Goal: Task Accomplishment & Management: Manage account settings

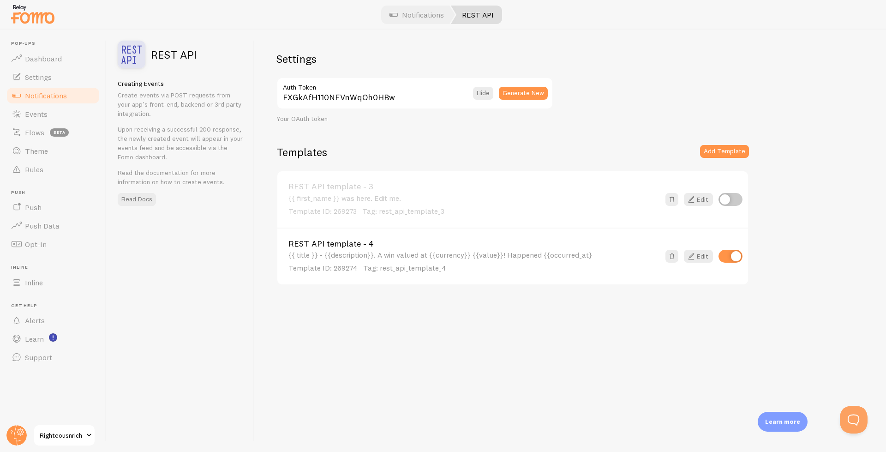
click at [577, 252] on div "{{ title }} - {{description}}. A win valued at {{currency}} {{value}}! Happened…" at bounding box center [473, 262] width 371 height 23
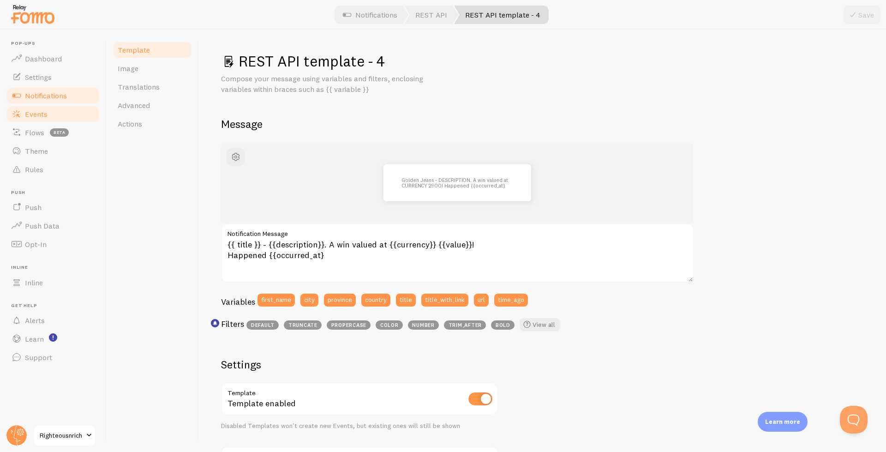
click at [32, 117] on span "Events" at bounding box center [36, 113] width 23 height 9
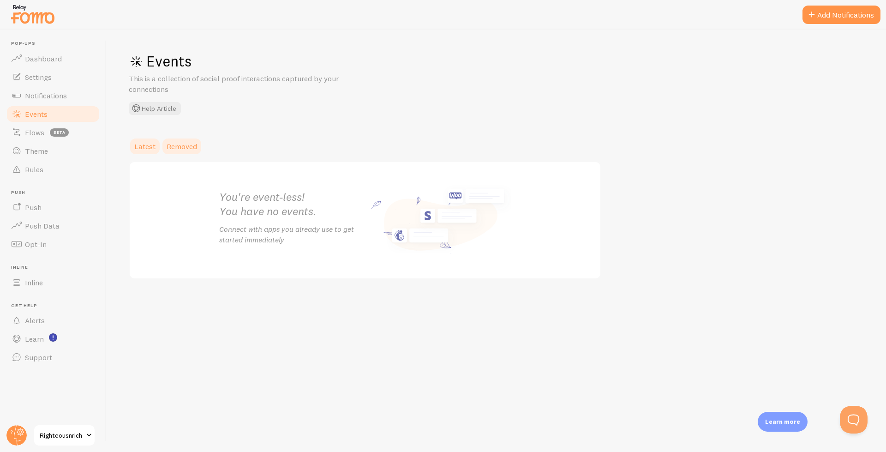
click at [176, 146] on span "Removed" at bounding box center [182, 146] width 30 height 9
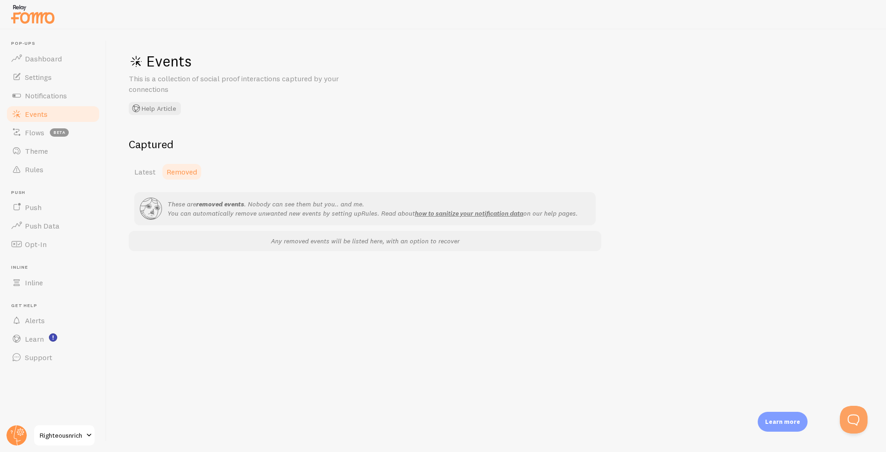
click at [143, 140] on h2 "Captured" at bounding box center [365, 144] width 472 height 14
click at [152, 161] on div "Captured Latest Removed These are removed events . Nobody can see them but you.…" at bounding box center [365, 194] width 472 height 114
click at [150, 162] on link "Latest" at bounding box center [145, 171] width 32 height 18
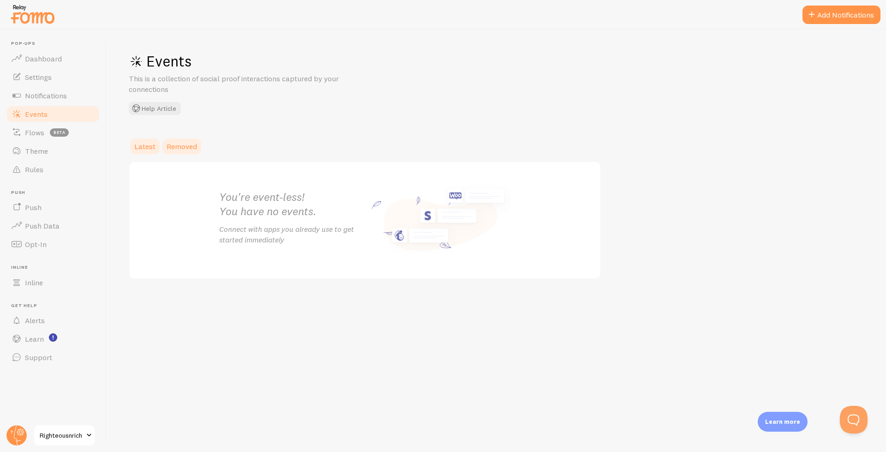
click at [170, 149] on span "Removed" at bounding box center [182, 146] width 30 height 9
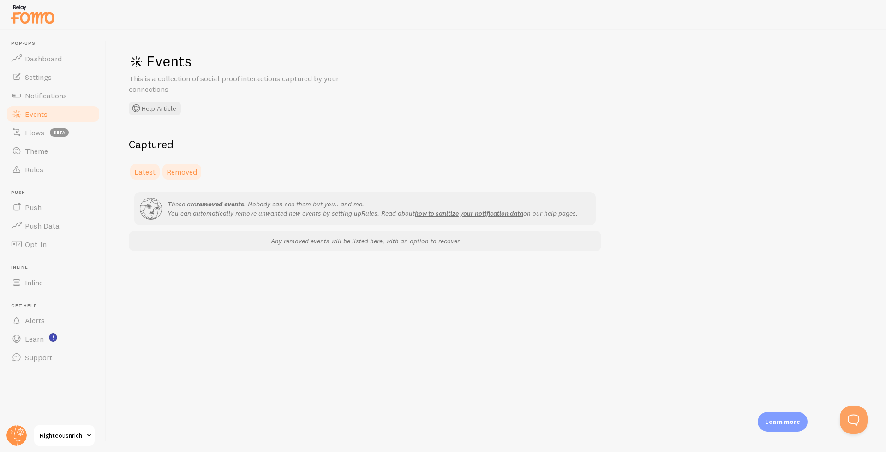
click at [145, 168] on span "Latest" at bounding box center [144, 171] width 21 height 9
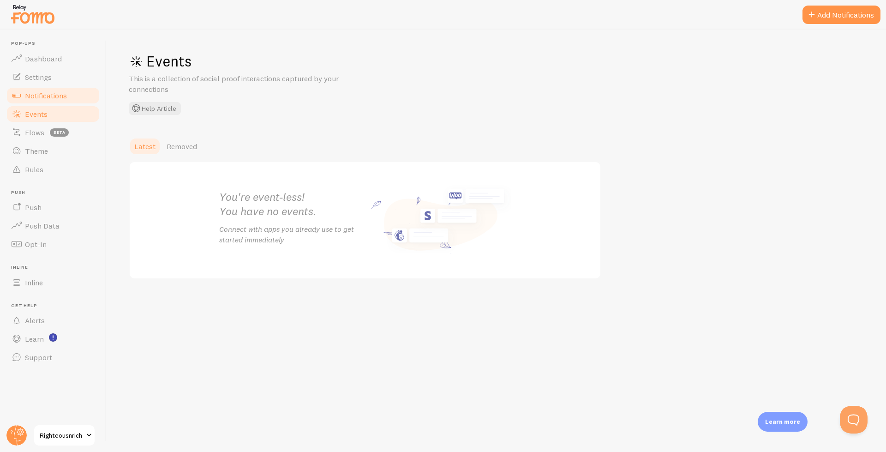
click at [31, 98] on span "Notifications" at bounding box center [46, 95] width 42 height 9
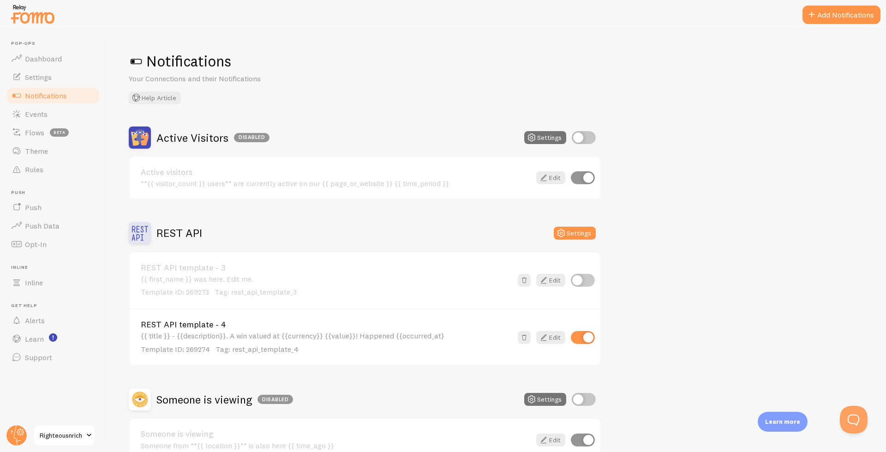
scroll to position [54, 0]
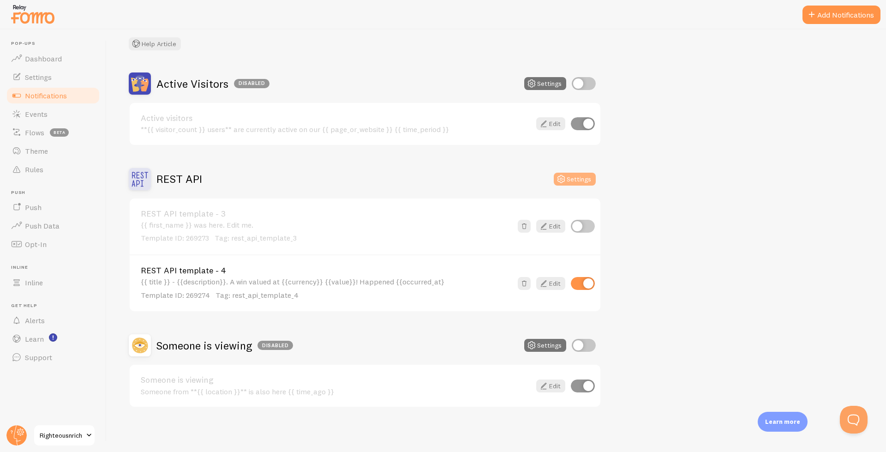
click at [573, 173] on button "Settings" at bounding box center [575, 179] width 42 height 13
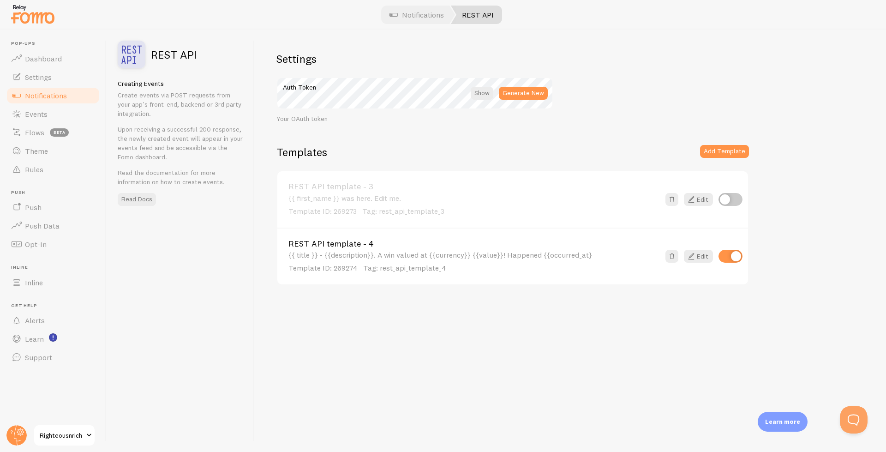
click at [570, 255] on div "{{ title }} - {{description}}. A win valued at {{currency}} {{value}}! Happened…" at bounding box center [473, 262] width 371 height 23
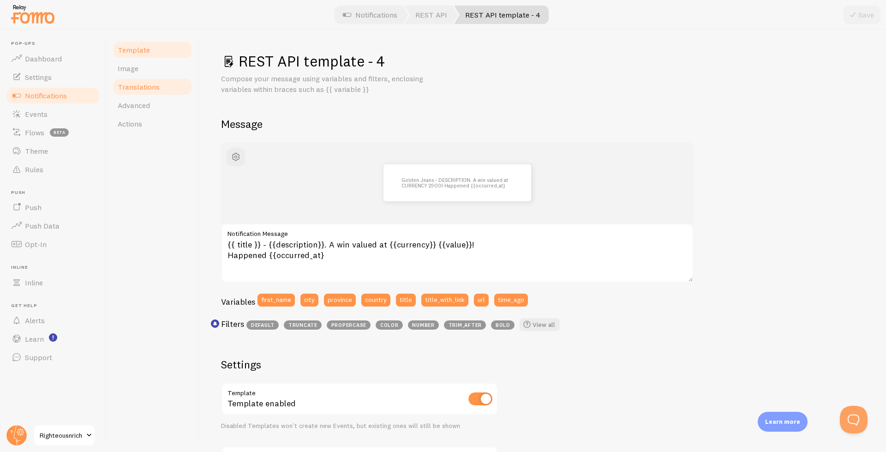
click at [135, 85] on span "Translations" at bounding box center [139, 86] width 42 height 9
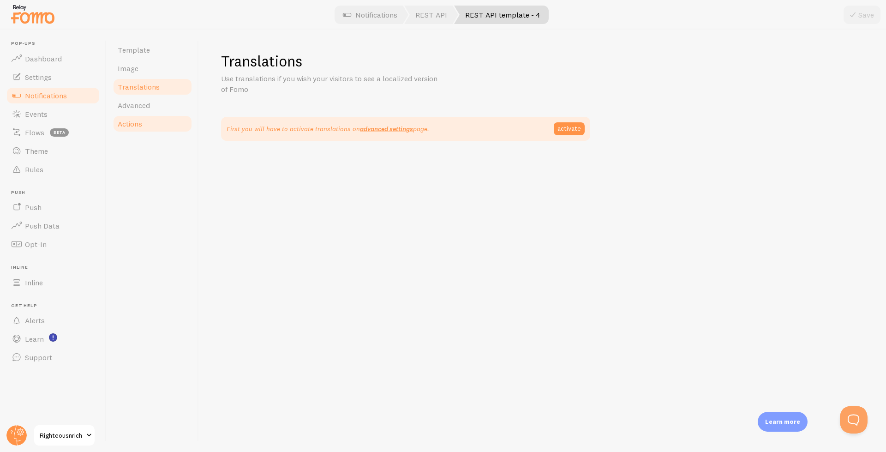
click at [141, 123] on span "Actions" at bounding box center [130, 123] width 24 height 9
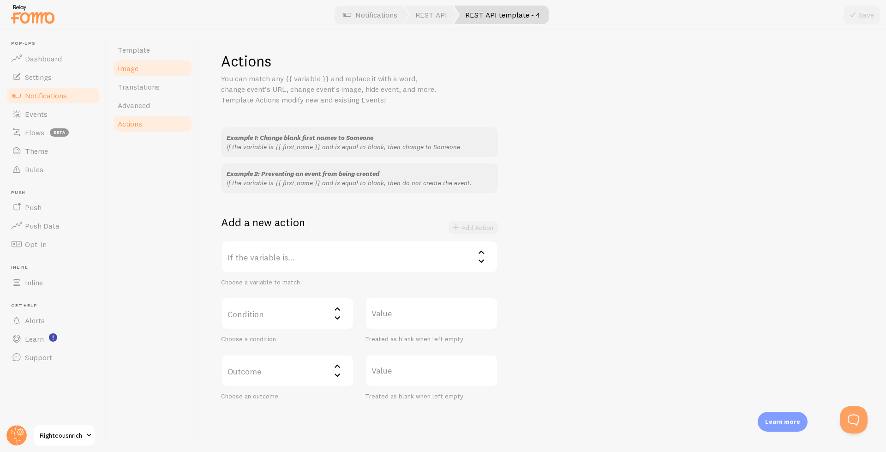
click at [132, 72] on span "Image" at bounding box center [128, 68] width 21 height 9
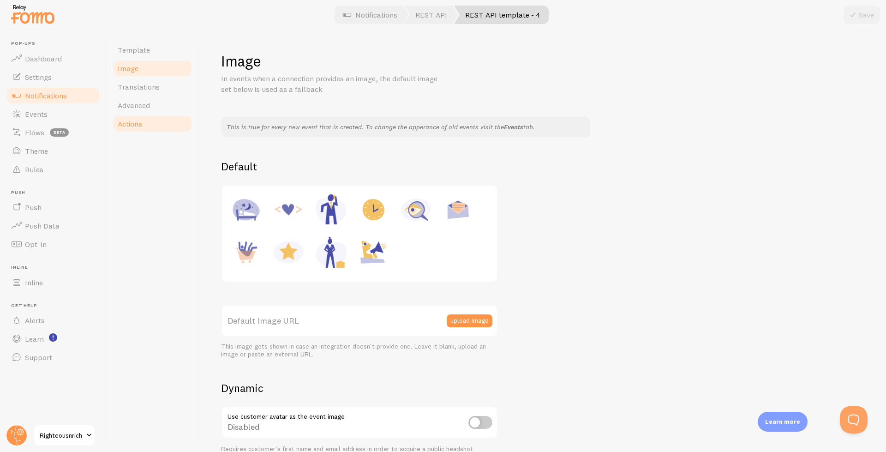
click at [133, 128] on link "Actions" at bounding box center [152, 123] width 81 height 18
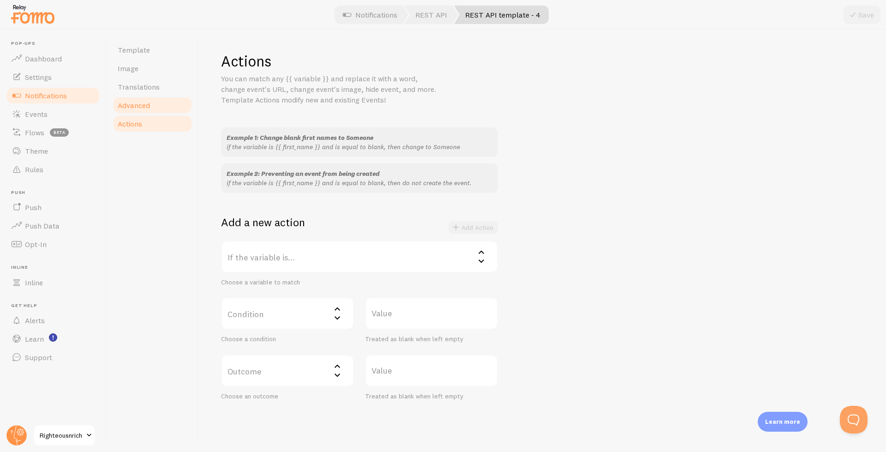
click at [136, 98] on link "Advanced" at bounding box center [152, 105] width 81 height 18
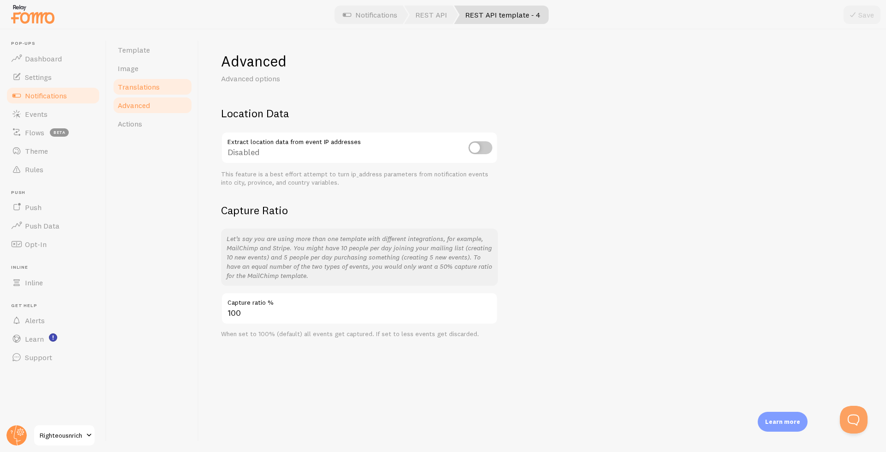
click at [137, 91] on span "Translations" at bounding box center [139, 86] width 42 height 9
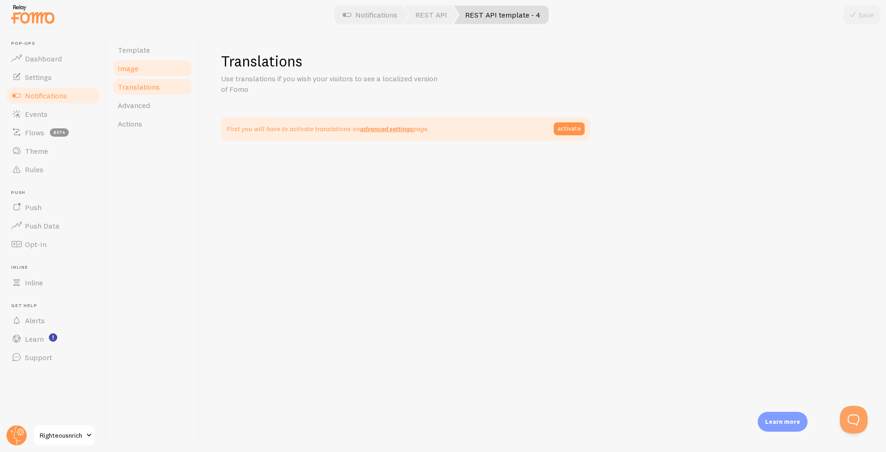
click at [134, 65] on span "Image" at bounding box center [128, 68] width 21 height 9
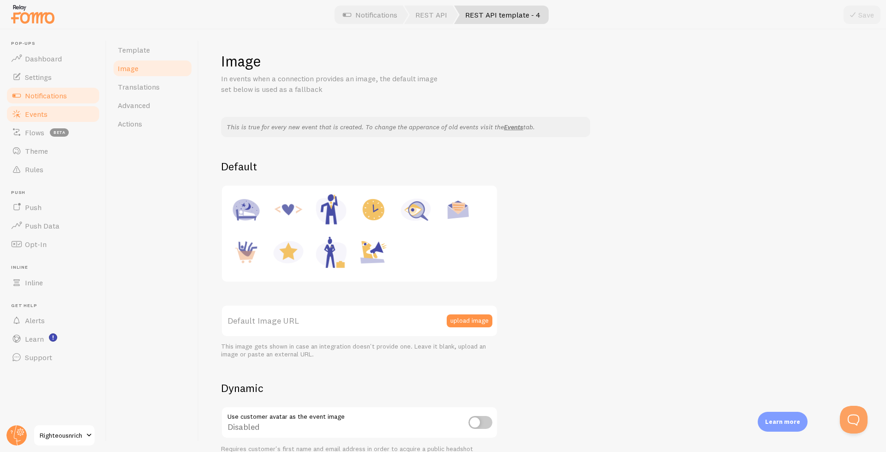
click at [27, 119] on link "Events" at bounding box center [53, 114] width 95 height 18
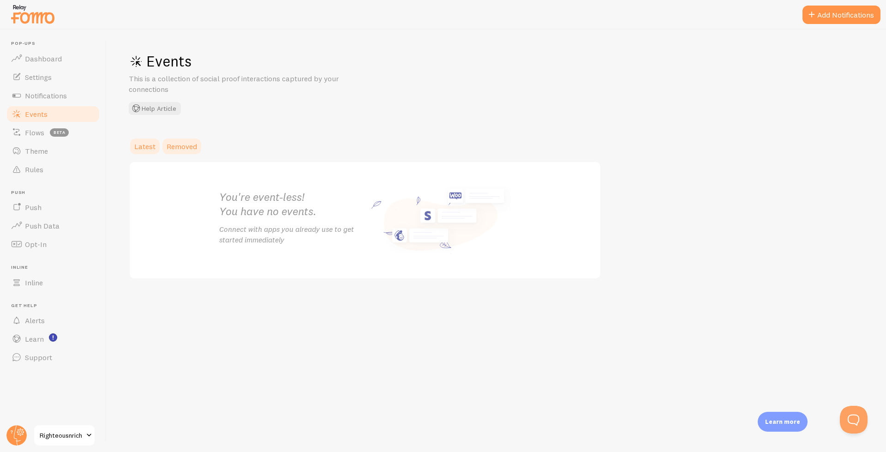
click at [180, 146] on span "Removed" at bounding box center [182, 146] width 30 height 9
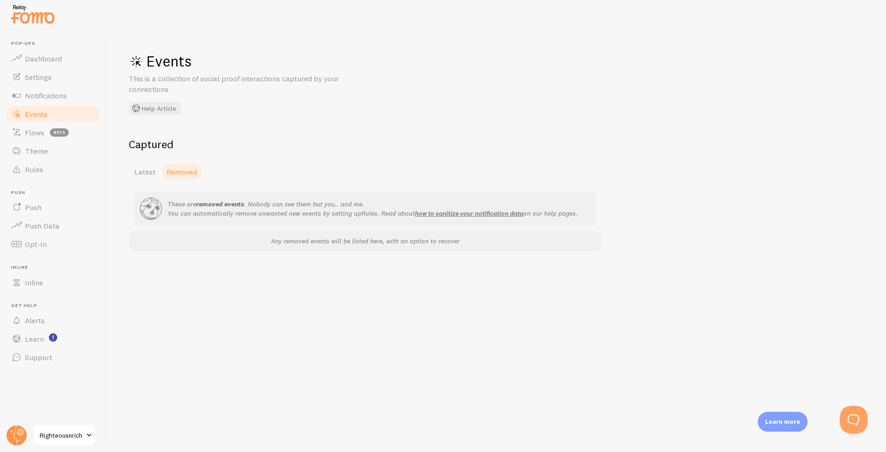
drag, startPoint x: 144, startPoint y: 148, endPoint x: 36, endPoint y: 22, distance: 166.2
click at [107, 30] on div "Events This is a collection of social proof interactions captured by your conne…" at bounding box center [496, 241] width 779 height 422
click at [145, 172] on span "Latest" at bounding box center [144, 171] width 21 height 9
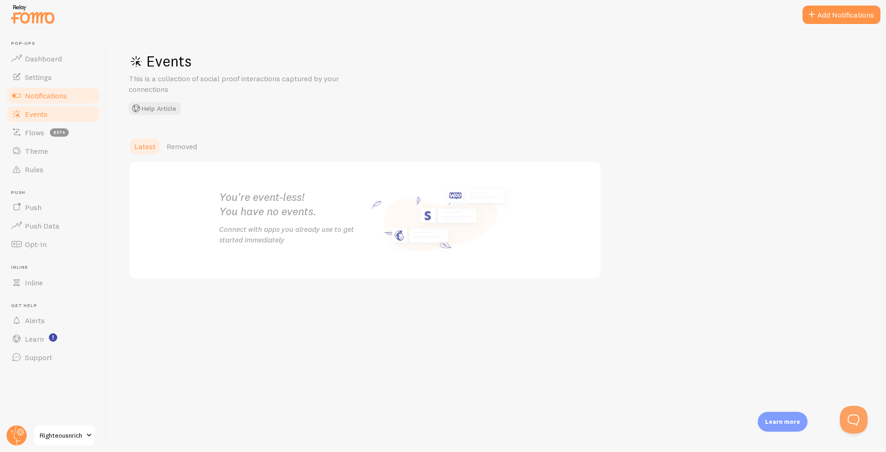
click at [48, 95] on span "Notifications" at bounding box center [46, 95] width 42 height 9
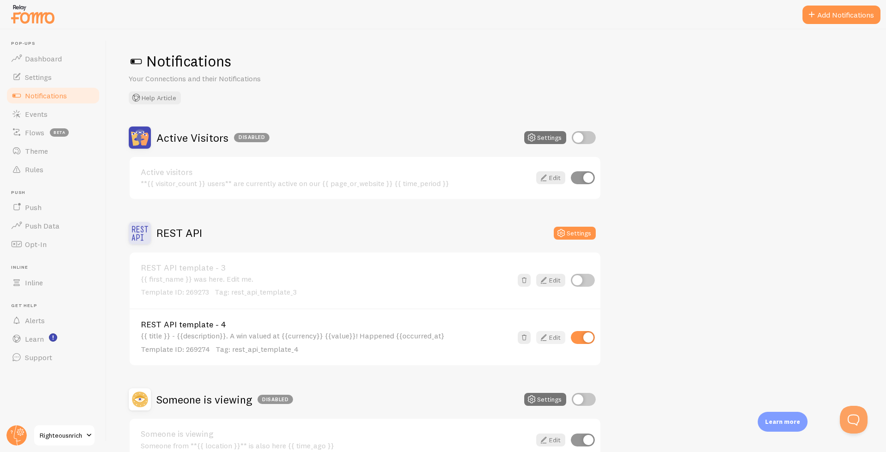
click at [548, 341] on icon at bounding box center [543, 337] width 11 height 11
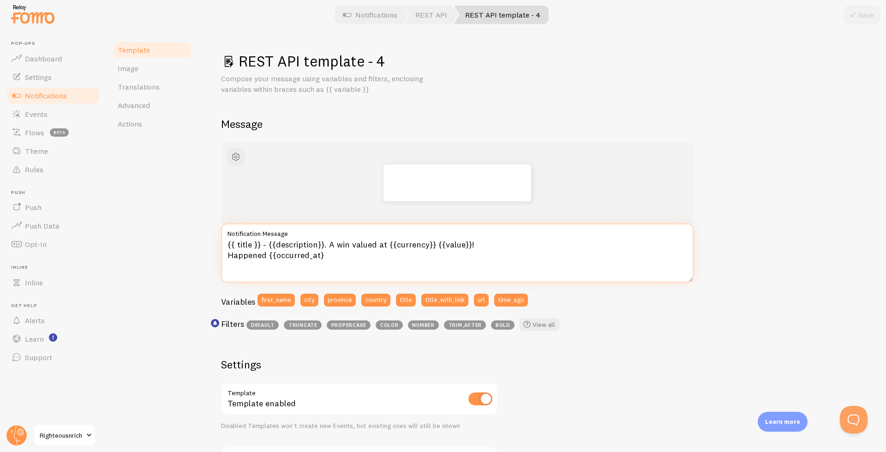
click at [463, 266] on textarea "{{ title }} - {{description}}. A win valued at {{currency}} {{value}}! Happened…" at bounding box center [457, 252] width 472 height 59
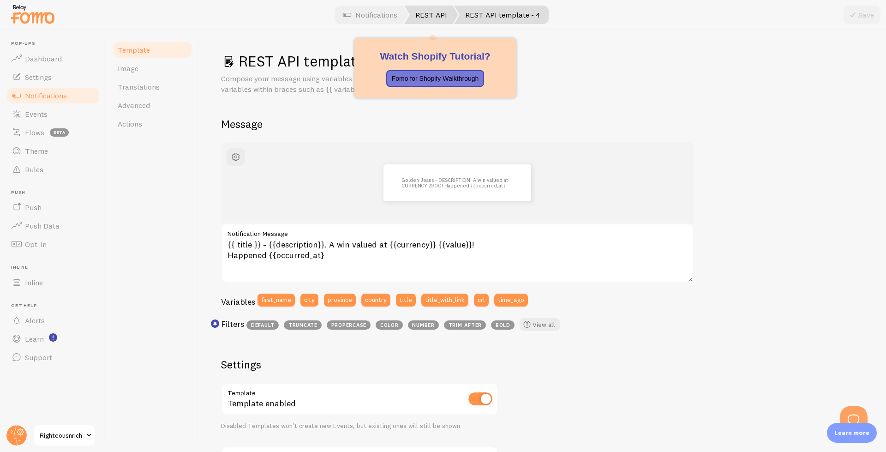
click at [425, 13] on link "REST API" at bounding box center [431, 15] width 54 height 18
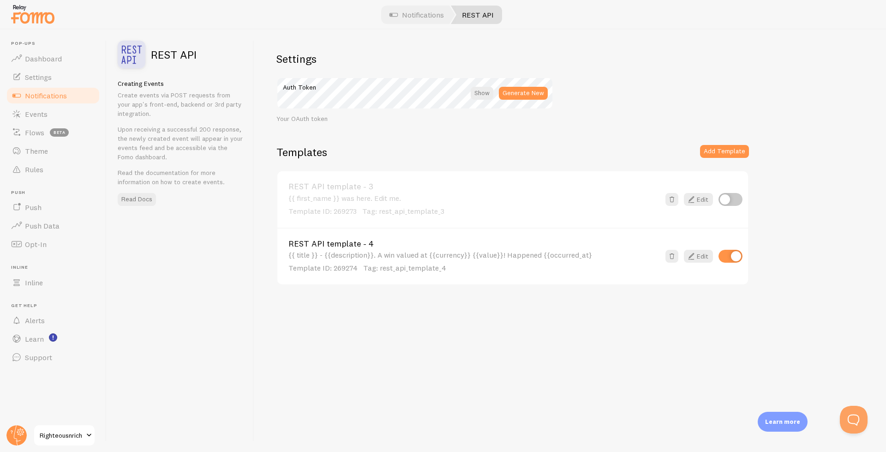
click at [732, 199] on input "checkbox" at bounding box center [730, 199] width 24 height 13
checkbox input "true"
click at [692, 199] on icon at bounding box center [691, 199] width 11 height 11
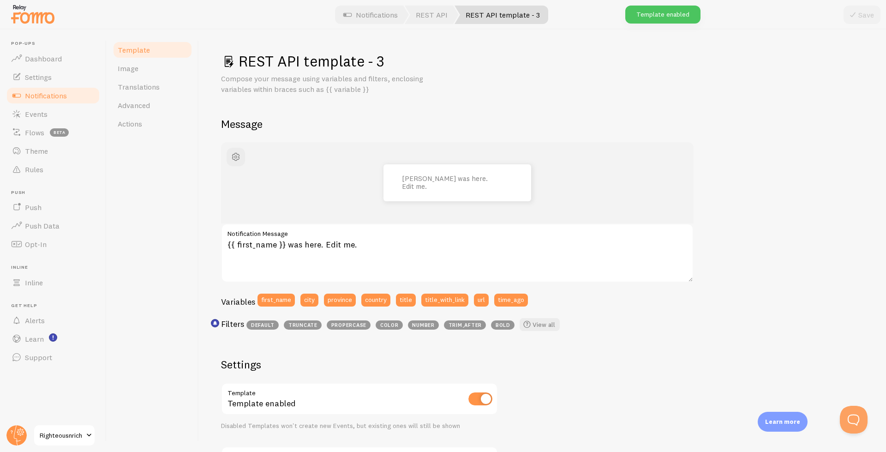
click at [394, 233] on label "Notification Message" at bounding box center [457, 231] width 472 height 16
click at [394, 233] on textarea "{{ first_name }} was here. Edit me." at bounding box center [457, 252] width 472 height 59
click at [398, 251] on textarea "{{ first_name }} was here. Edit me." at bounding box center [457, 252] width 472 height 59
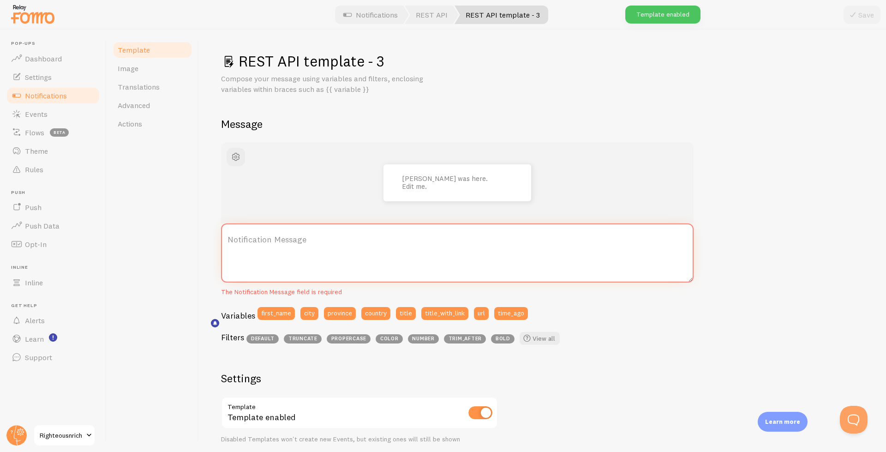
paste textarea "{{ title }} - {{description}}. A win valued at {{currency}} {{value}}! Happened…"
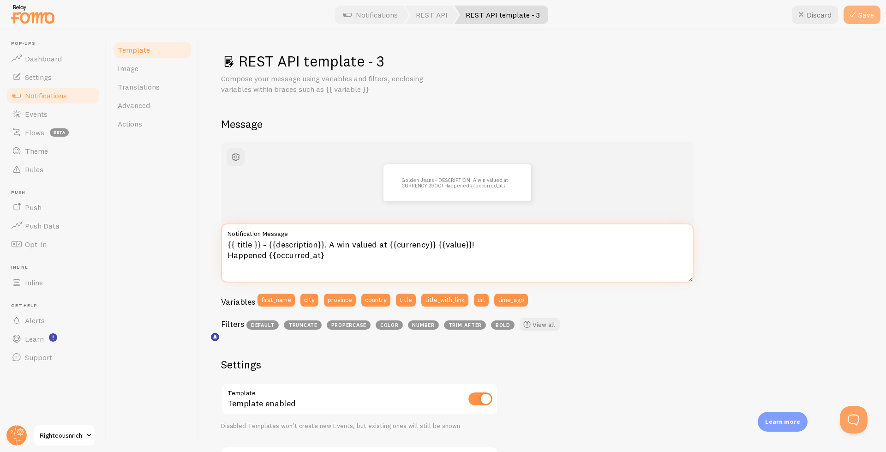
type textarea "{{ title }} - {{description}}. A win valued at {{currency}} {{value}}! Happened…"
click at [880, 14] on button "Save" at bounding box center [861, 15] width 37 height 18
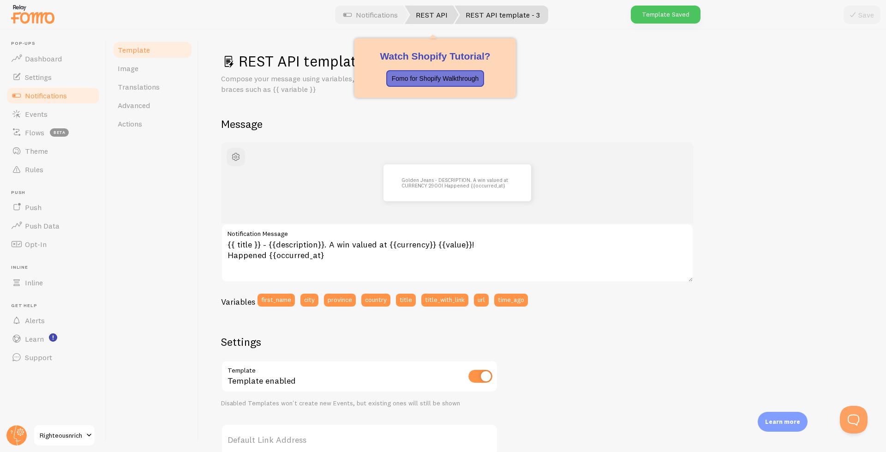
click at [428, 11] on link "REST API" at bounding box center [432, 15] width 54 height 18
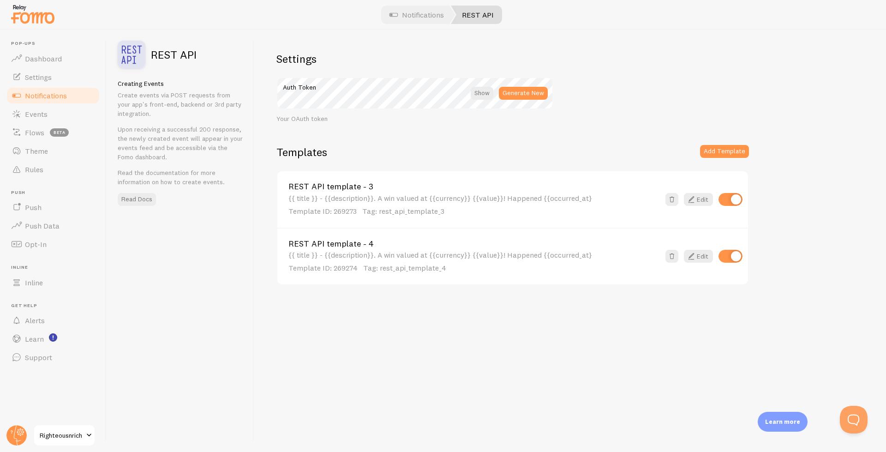
click at [44, 99] on span "Notifications" at bounding box center [46, 95] width 42 height 9
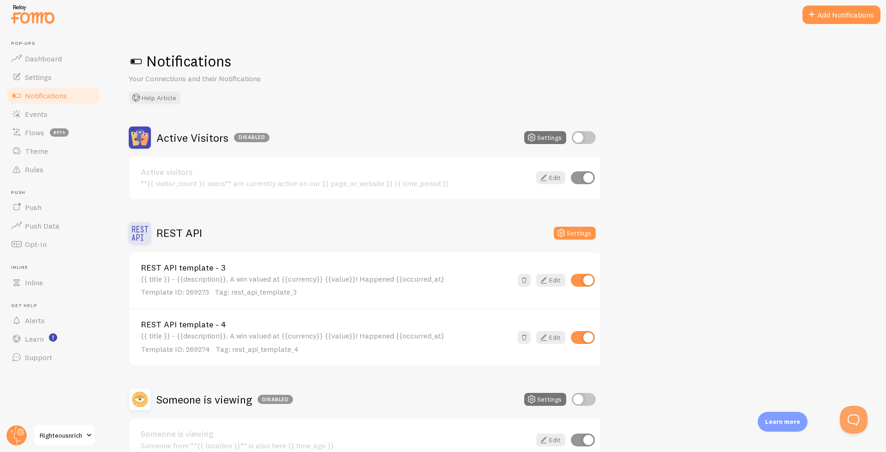
click at [194, 330] on div "REST API template - 4 {{ title }} - {{description}}. A win valued at {{currency…" at bounding box center [326, 337] width 371 height 34
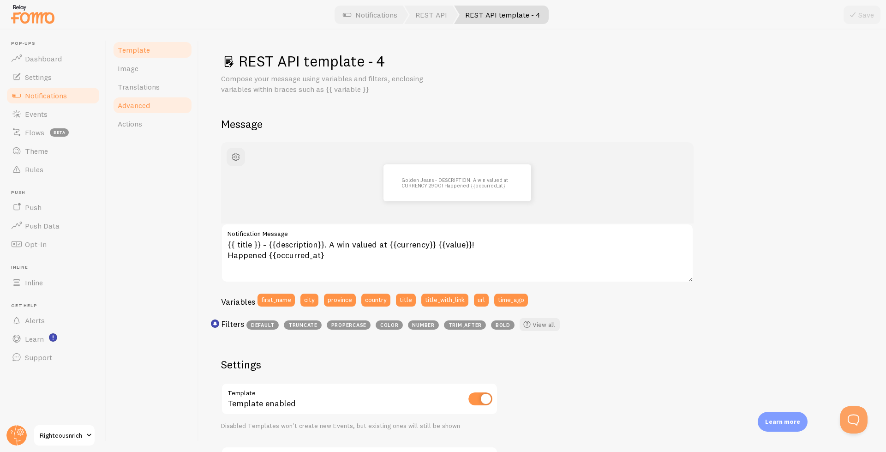
click at [148, 108] on span "Advanced" at bounding box center [134, 105] width 32 height 9
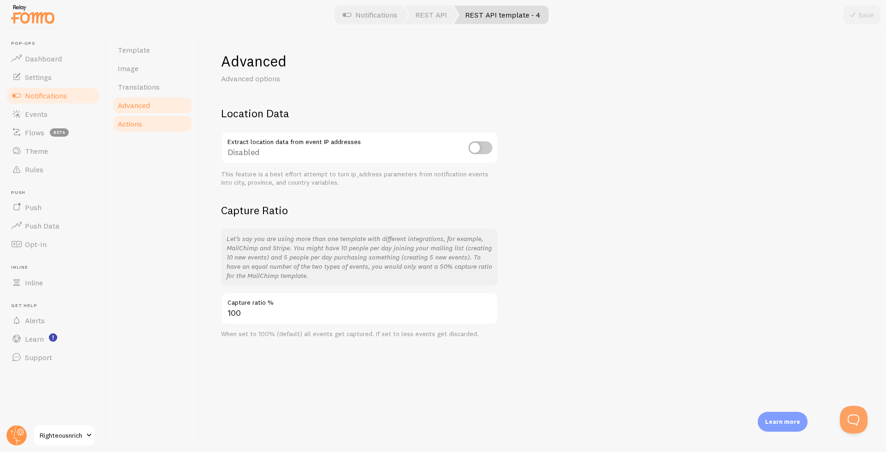
click at [145, 119] on link "Actions" at bounding box center [152, 123] width 81 height 18
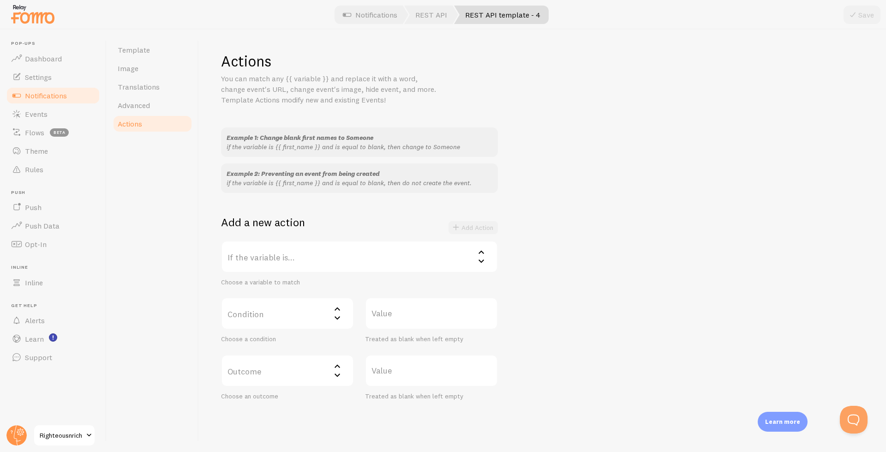
click at [45, 104] on link "Notifications" at bounding box center [53, 95] width 95 height 18
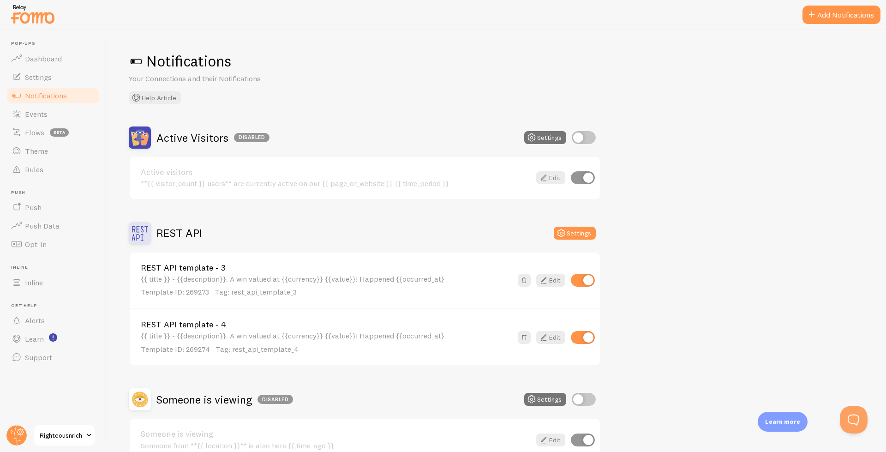
click at [364, 266] on link "REST API template - 3" at bounding box center [326, 267] width 371 height 8
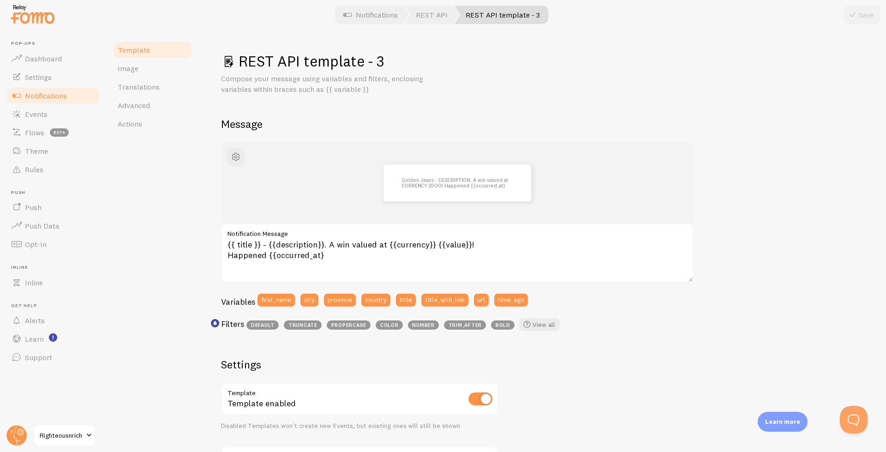
click at [327, 89] on p "Compose your message using variables and filters, enclosing variables within br…" at bounding box center [331, 83] width 221 height 21
click at [465, 319] on div "Filters default truncate propercase color number trim_after bold View all" at bounding box center [457, 326] width 472 height 17
click at [471, 329] on span "trim_after" at bounding box center [465, 324] width 42 height 9
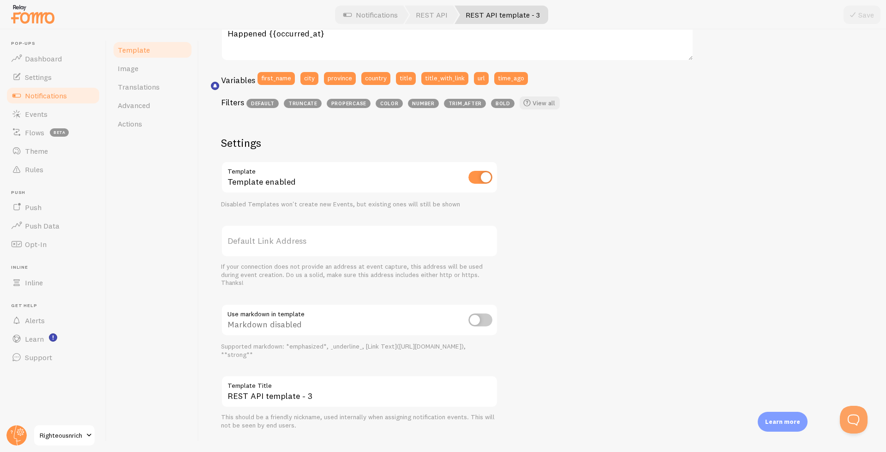
scroll to position [238, 0]
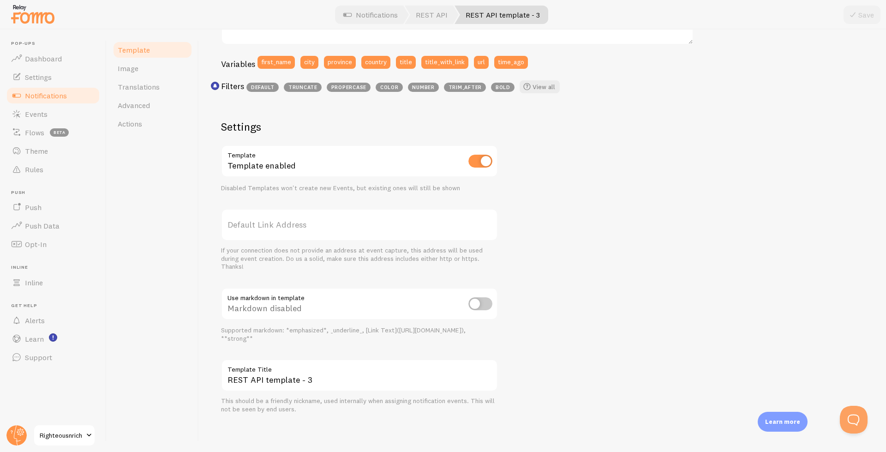
click at [106, 107] on header "Pop-ups Dashboard Settings Notifications Events Flows beta Theme Rules [GEOGRAP…" at bounding box center [53, 241] width 106 height 422
click at [131, 112] on link "Advanced" at bounding box center [152, 105] width 81 height 18
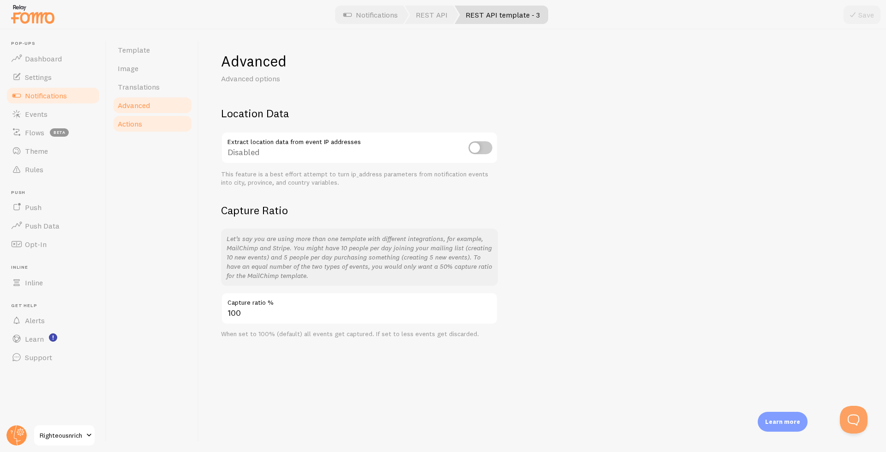
click at [130, 128] on span "Actions" at bounding box center [130, 123] width 24 height 9
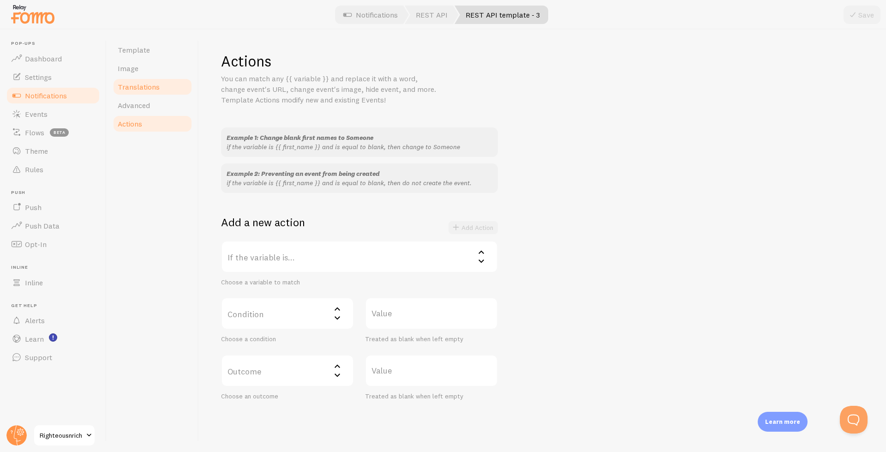
click at [137, 79] on link "Translations" at bounding box center [152, 87] width 81 height 18
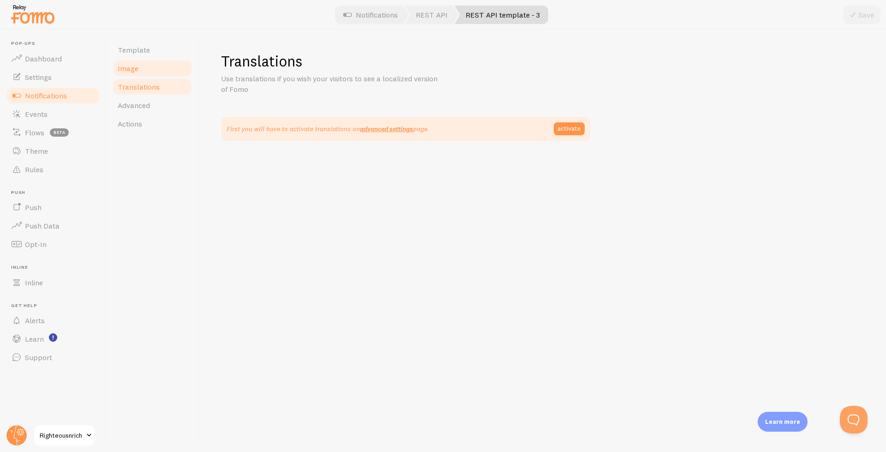
click at [141, 68] on link "Image" at bounding box center [152, 68] width 81 height 18
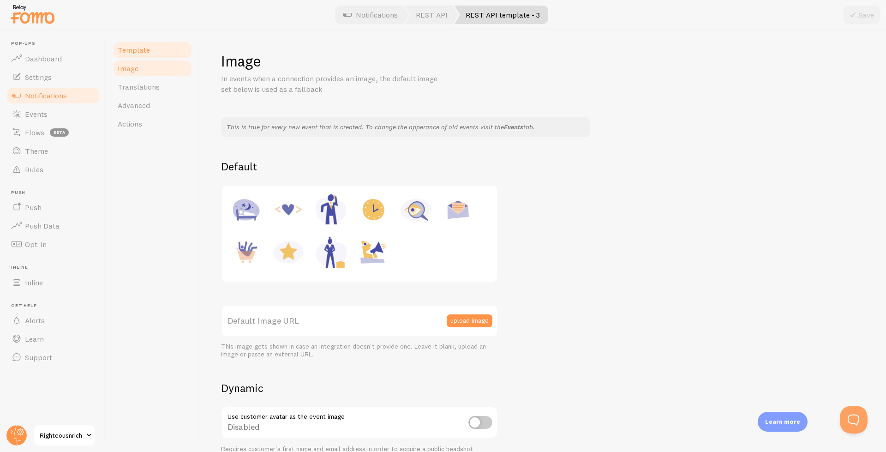
click at [147, 47] on span "Template" at bounding box center [134, 49] width 32 height 9
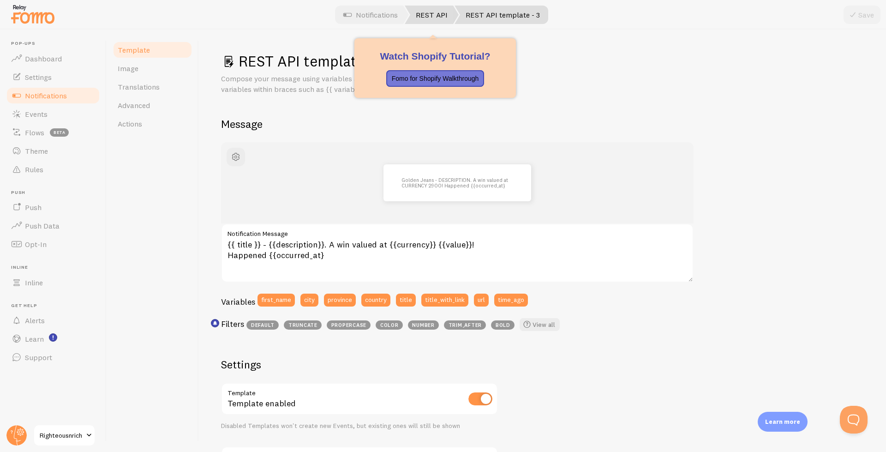
click at [439, 13] on link "REST API" at bounding box center [432, 15] width 54 height 18
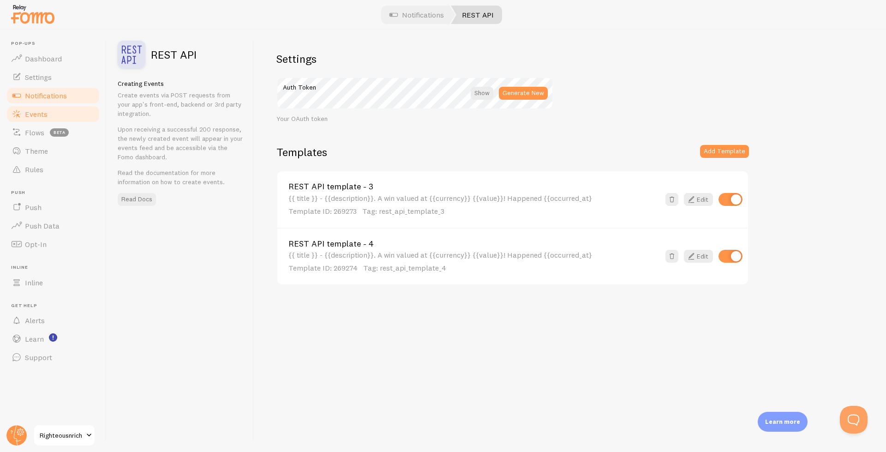
click at [28, 116] on span "Events" at bounding box center [36, 113] width 23 height 9
